Goal: Find specific fact: Find specific fact

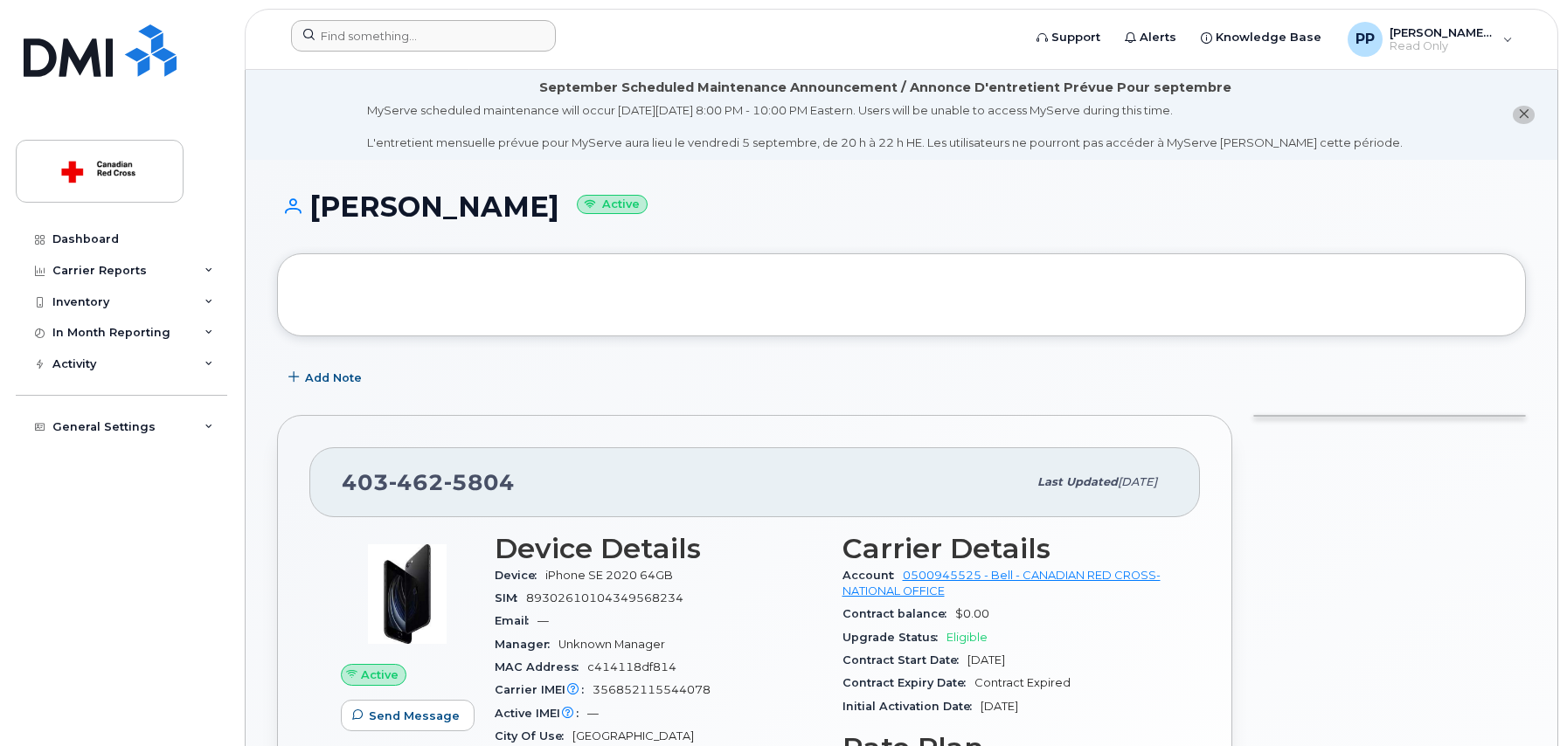
scroll to position [159, 0]
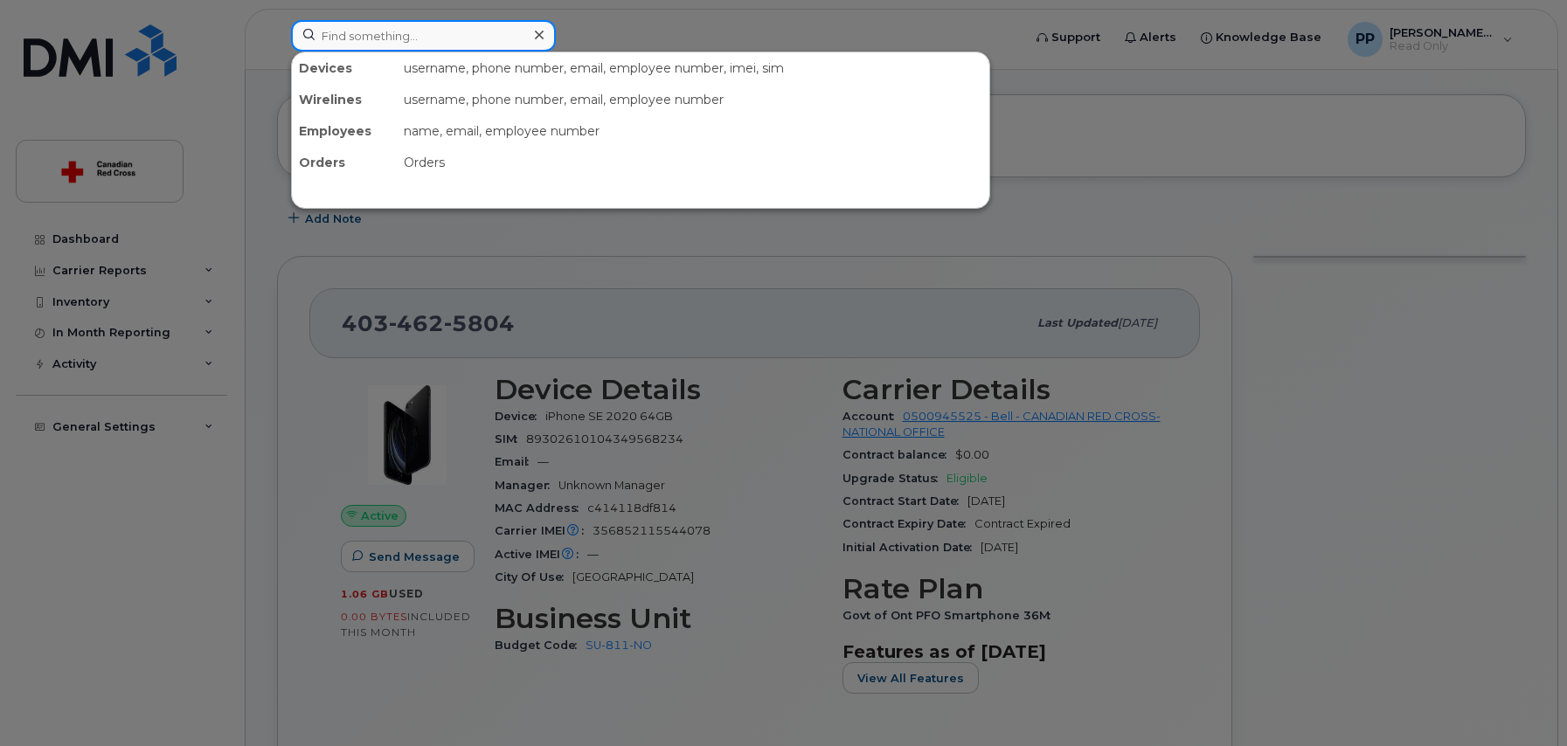
click at [353, 37] on input at bounding box center [423, 35] width 265 height 31
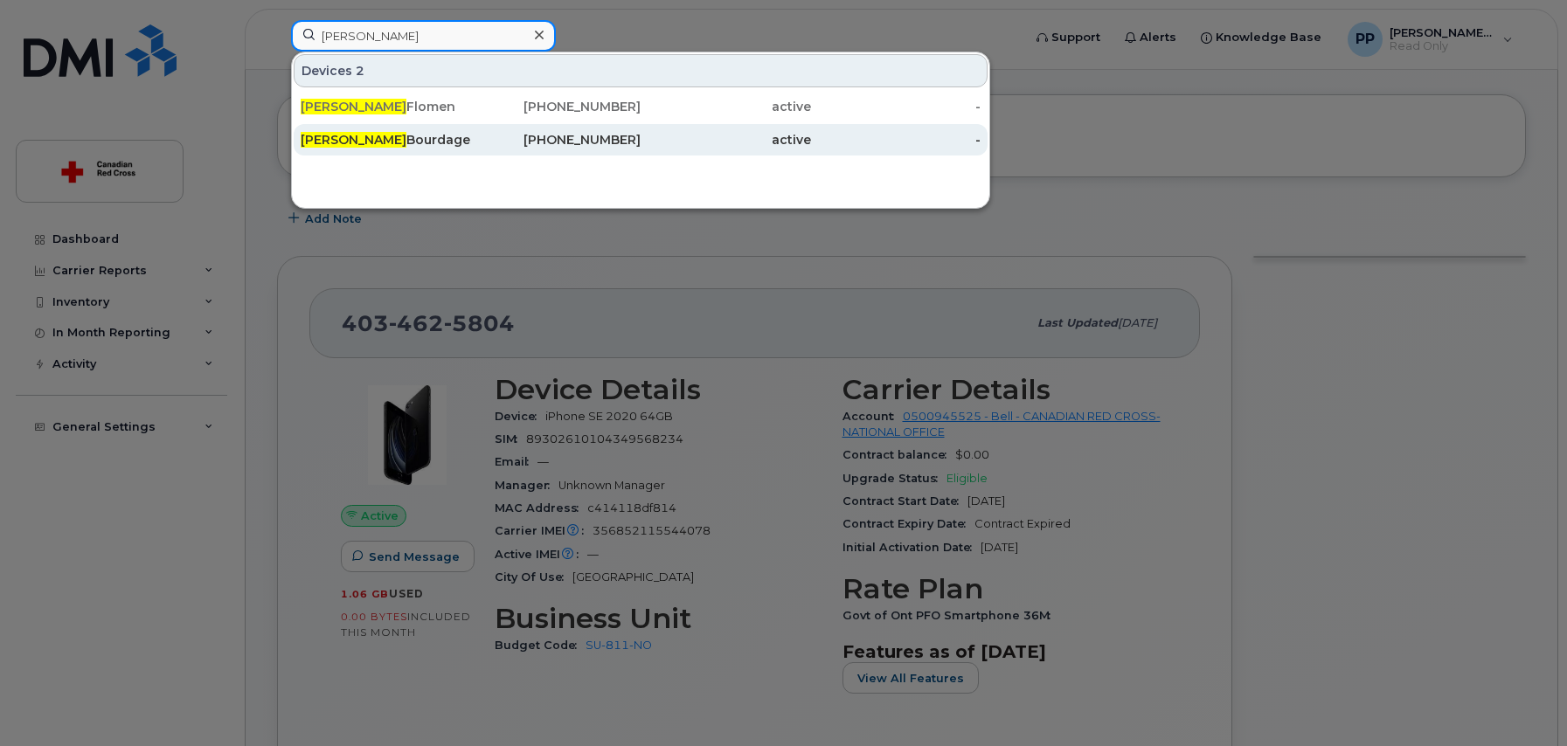
type input "[PERSON_NAME]"
click at [357, 135] on div "[PERSON_NAME]" at bounding box center [386, 139] width 170 height 17
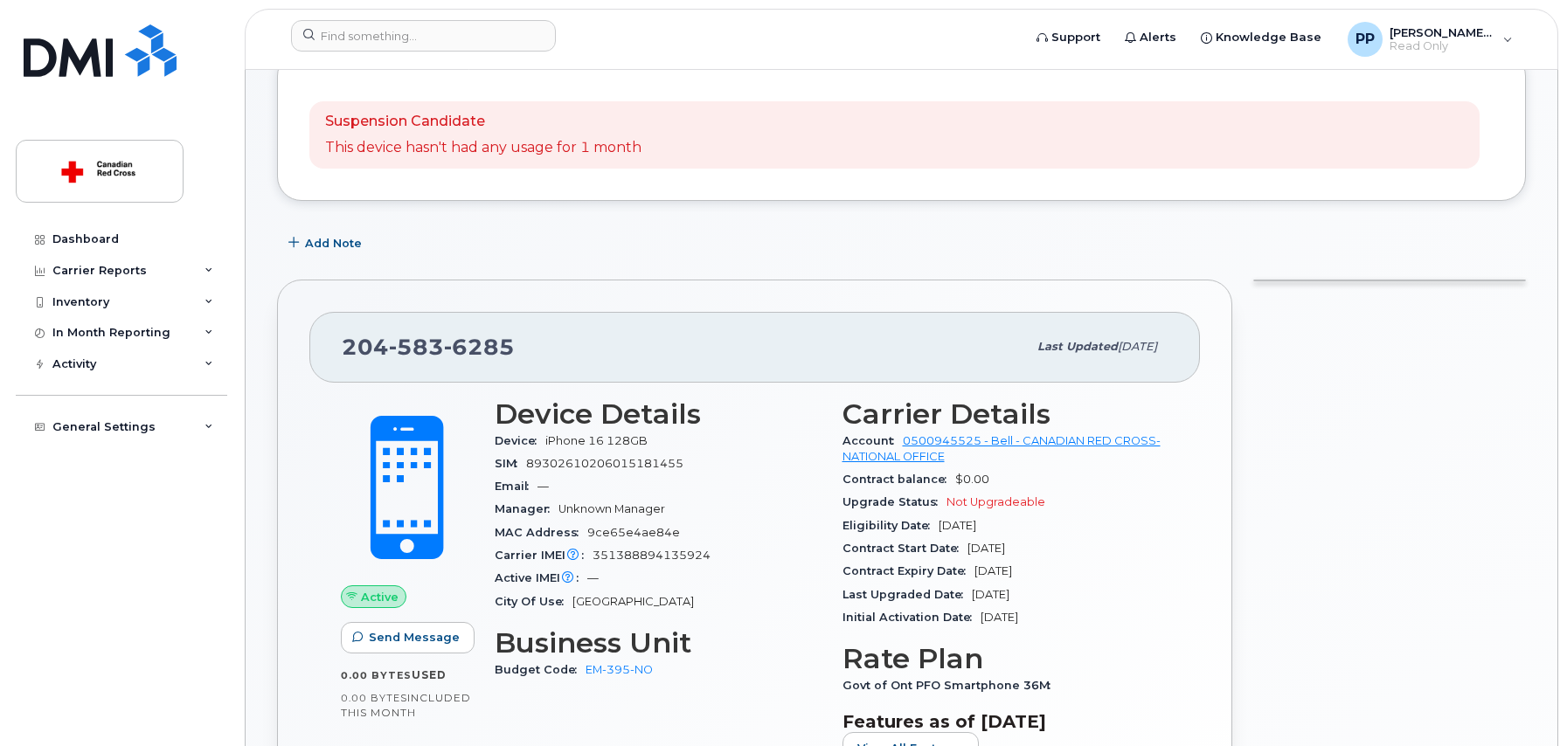
scroll to position [215, 0]
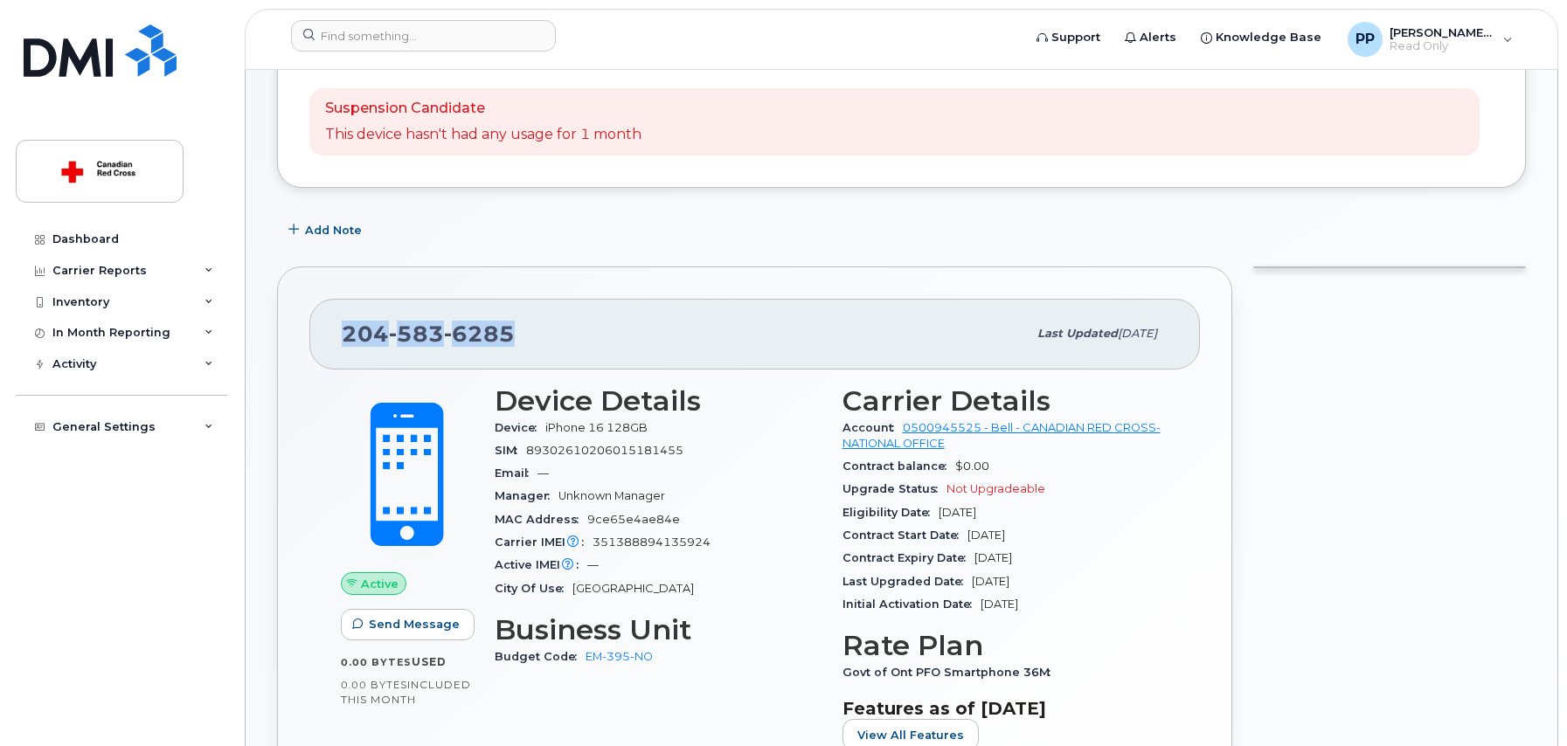
drag, startPoint x: 520, startPoint y: 326, endPoint x: 342, endPoint y: 325, distance: 178.3
click at [342, 325] on div "[PHONE_NUMBER]" at bounding box center [684, 334] width 685 height 37
copy span "[PHONE_NUMBER]"
drag, startPoint x: 687, startPoint y: 454, endPoint x: 531, endPoint y: 455, distance: 155.6
click at [531, 455] on div "SIM [TECHNICAL_ID]" at bounding box center [658, 451] width 327 height 23
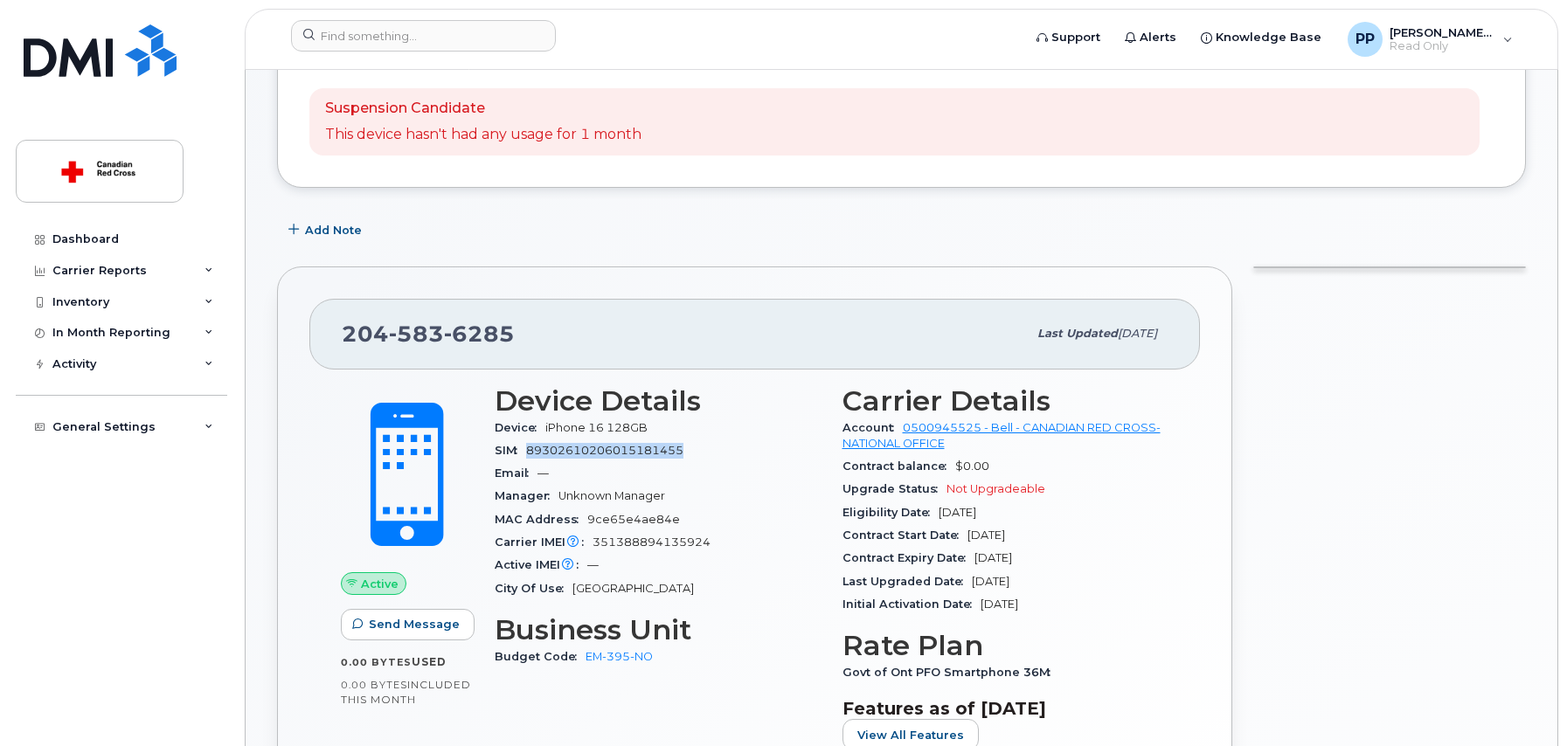
copy span "89302610206015181455"
